Goal: Obtain resource: Obtain resource

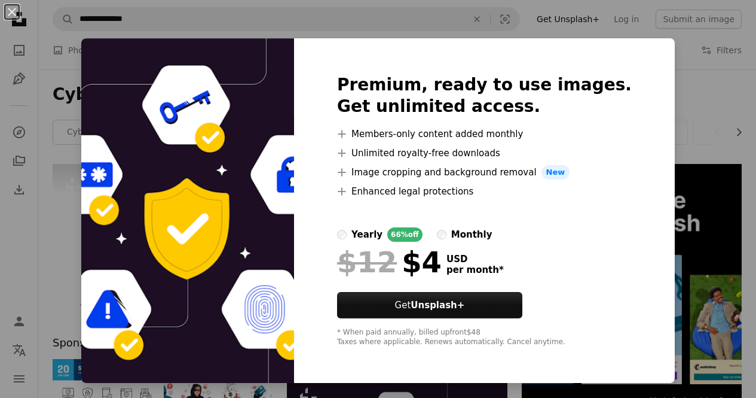
scroll to position [249, 0]
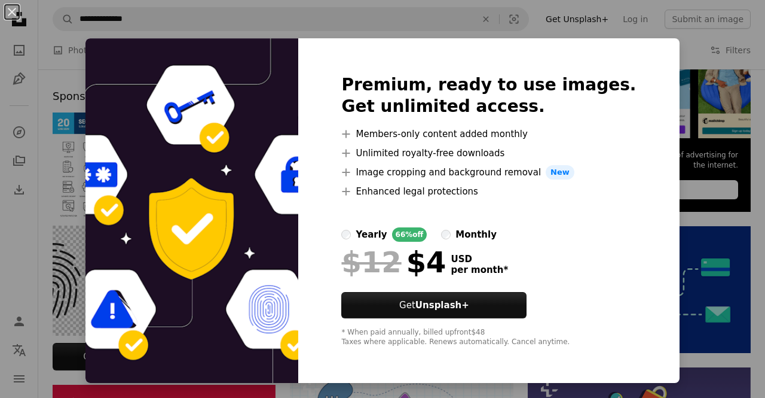
click at [687, 93] on div "An X shape Premium, ready to use images. Get unlimited access. A plus sign Memb…" at bounding box center [382, 199] width 765 height 398
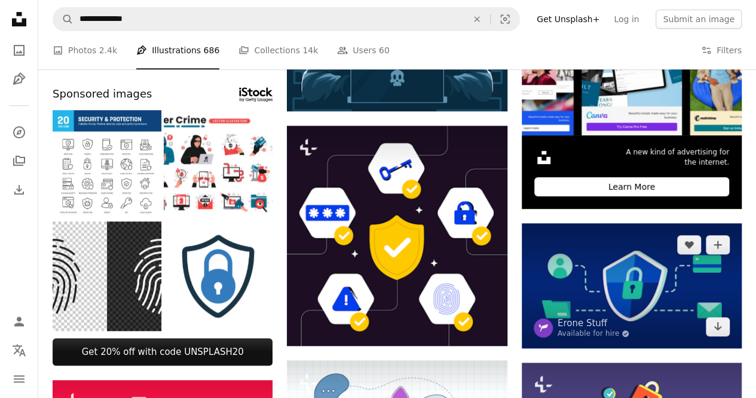
click at [663, 300] on img at bounding box center [632, 285] width 220 height 125
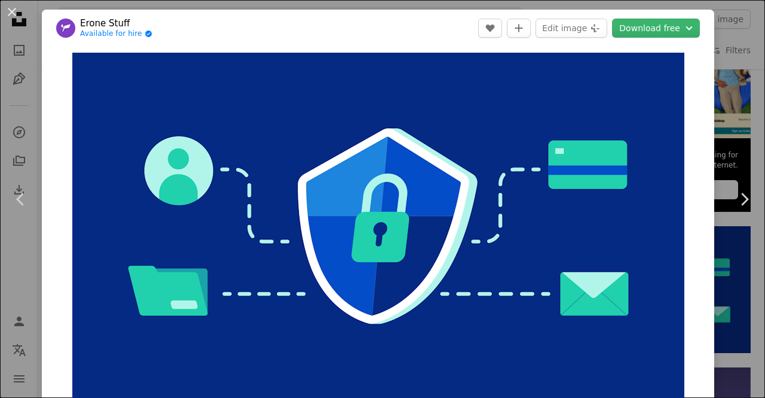
click at [739, 265] on div "An X shape Chevron left Chevron right Erone Stuff Available for hire A checkmar…" at bounding box center [382, 199] width 765 height 398
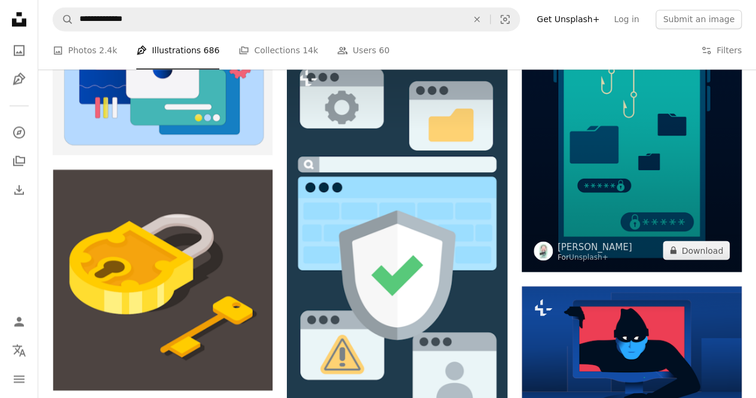
scroll to position [889, 0]
